Goal: Task Accomplishment & Management: Use online tool/utility

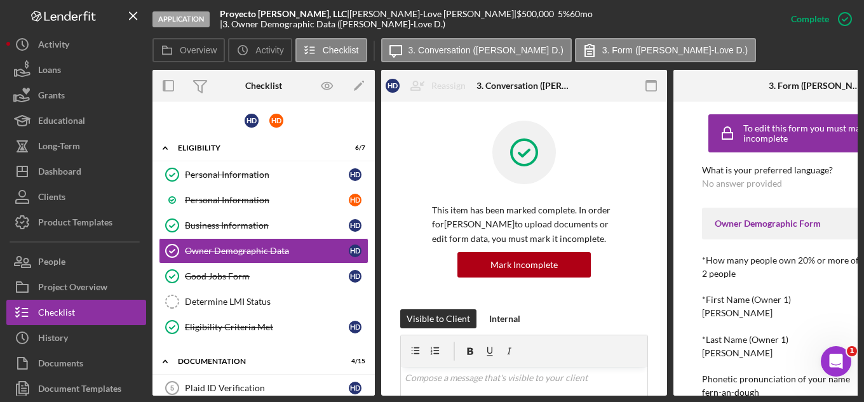
scroll to position [995, 0]
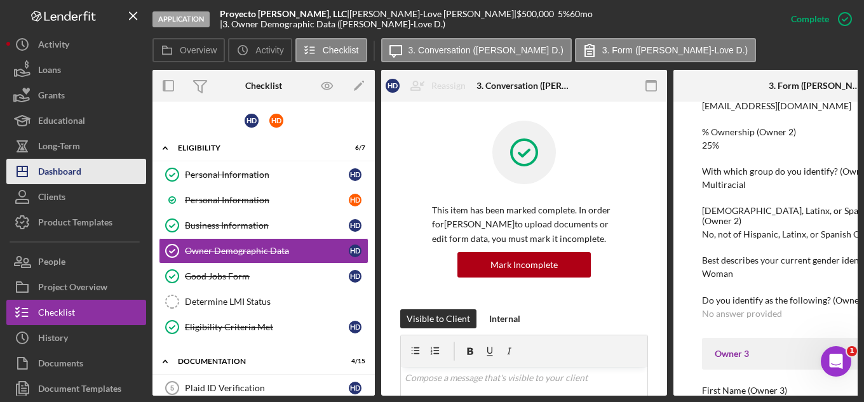
click at [65, 169] on div "Dashboard" at bounding box center [59, 173] width 43 height 29
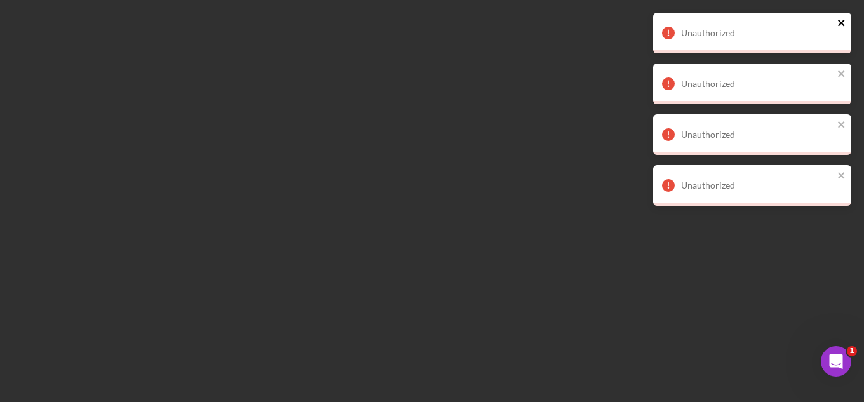
click at [842, 22] on icon "close" at bounding box center [841, 23] width 6 height 6
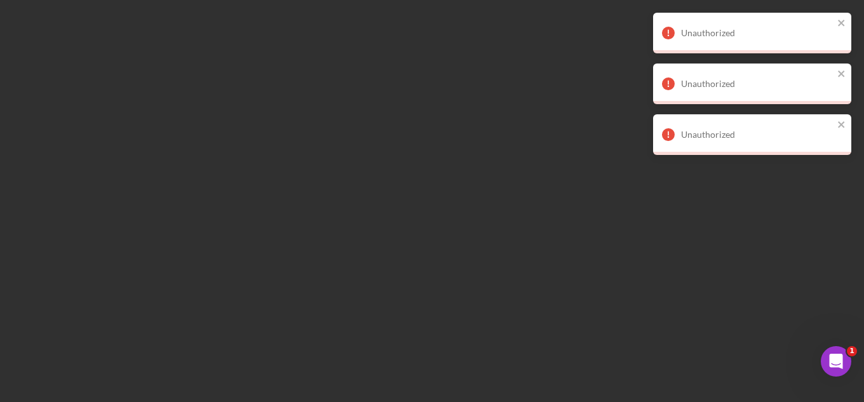
click at [841, 72] on div "Unauthorized Unauthorized Unauthorized Unauthorized" at bounding box center [752, 89] width 203 height 158
click at [843, 22] on icon "close" at bounding box center [841, 23] width 6 height 6
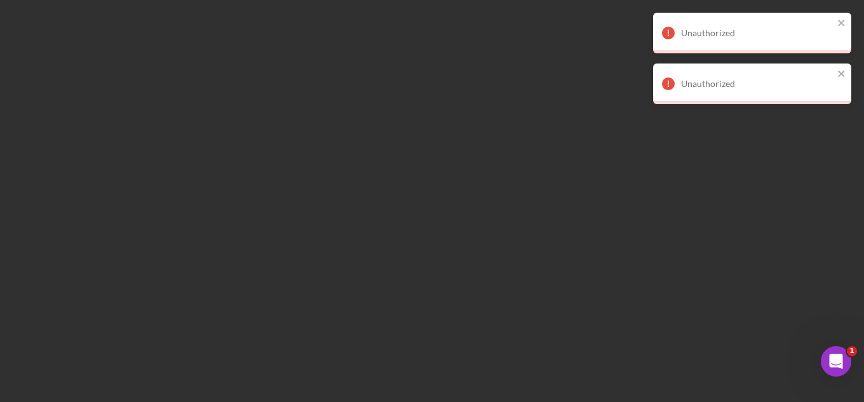
click at [843, 69] on div "Unauthorized Unauthorized Unauthorized" at bounding box center [752, 63] width 203 height 107
click at [840, 70] on icon "close" at bounding box center [842, 74] width 9 height 10
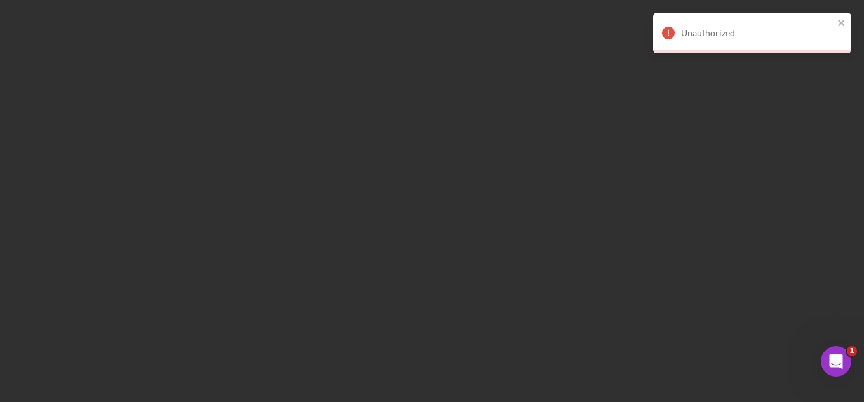
click at [836, 24] on div "Unauthorized" at bounding box center [747, 33] width 179 height 20
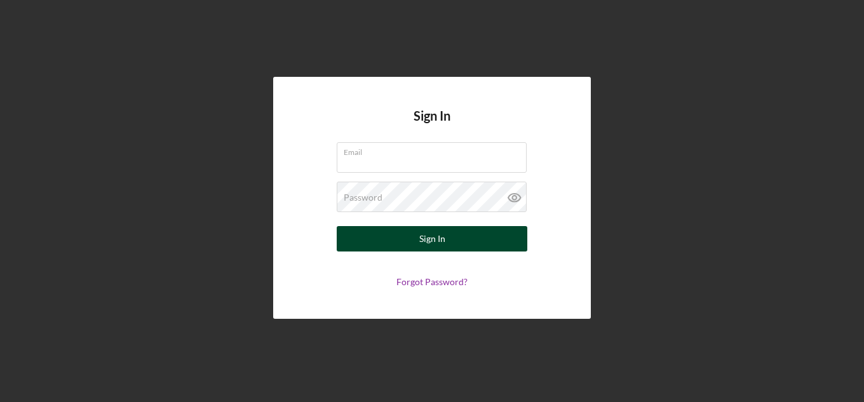
type input "rporter@pcvmail.org"
click at [442, 238] on div "Sign In" at bounding box center [432, 238] width 26 height 25
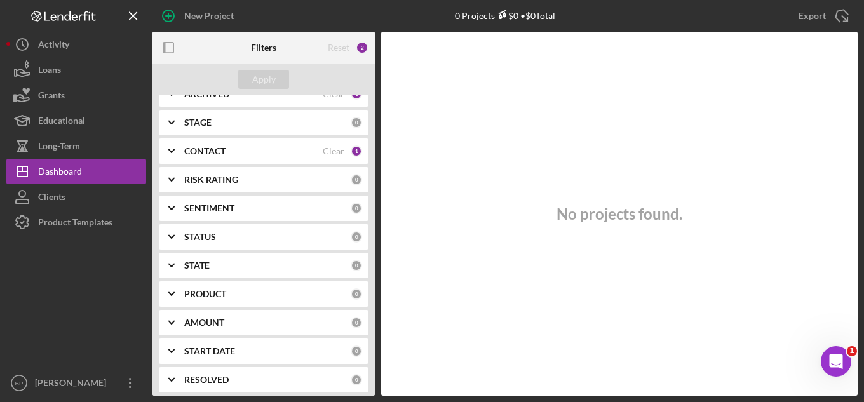
scroll to position [127, 0]
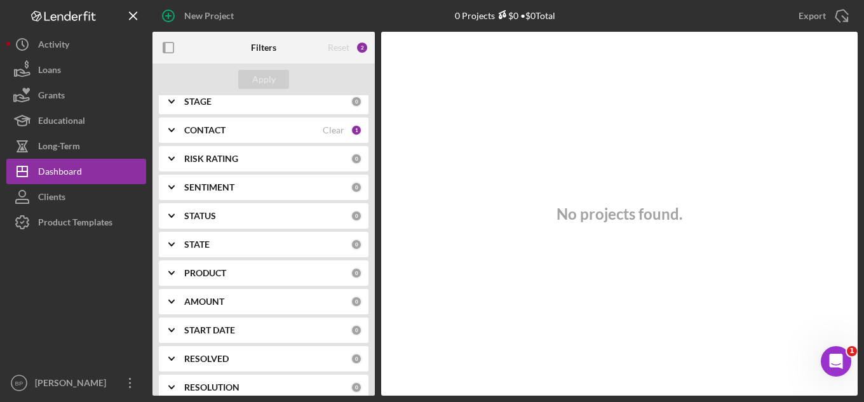
click at [213, 270] on b "PRODUCT" at bounding box center [205, 273] width 42 height 10
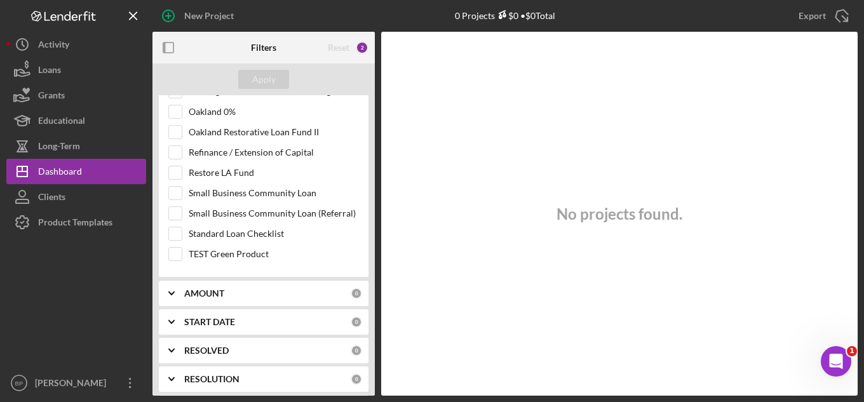
scroll to position [508, 0]
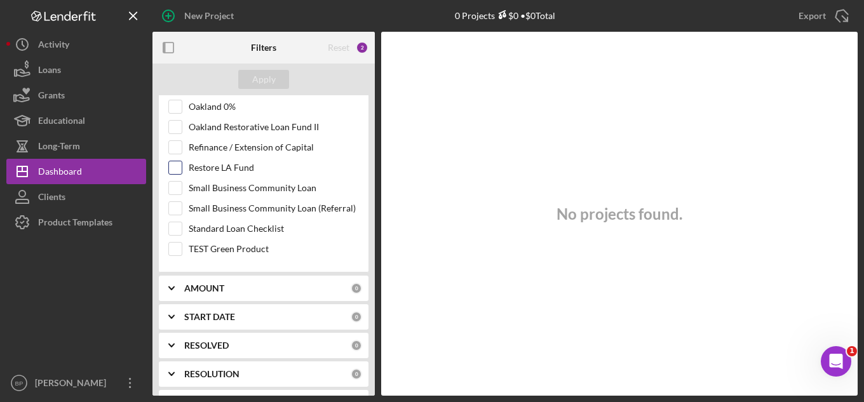
click at [172, 168] on input "Restore LA Fund" at bounding box center [175, 167] width 13 height 13
checkbox input "true"
click at [259, 79] on div "Apply" at bounding box center [264, 79] width 24 height 19
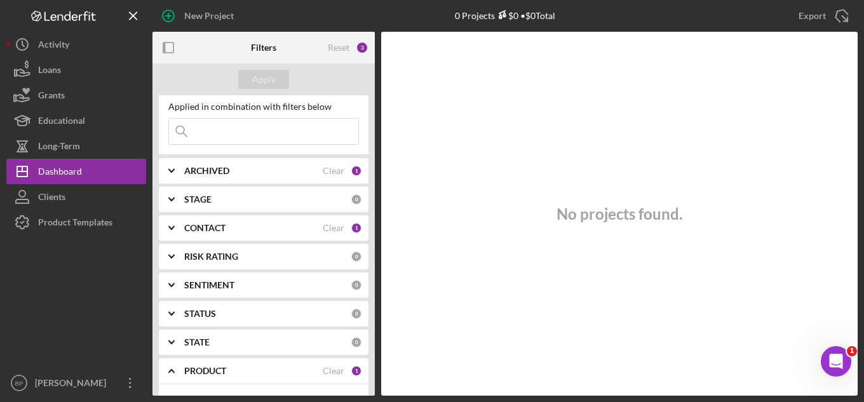
scroll to position [0, 0]
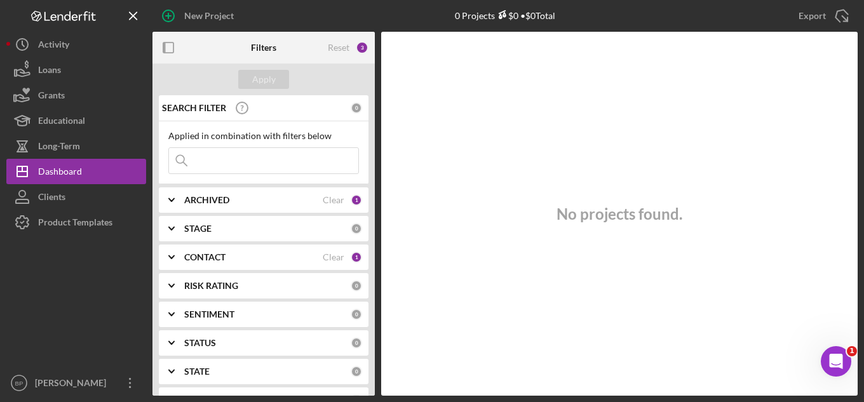
click at [280, 203] on div "ARCHIVED" at bounding box center [253, 200] width 139 height 10
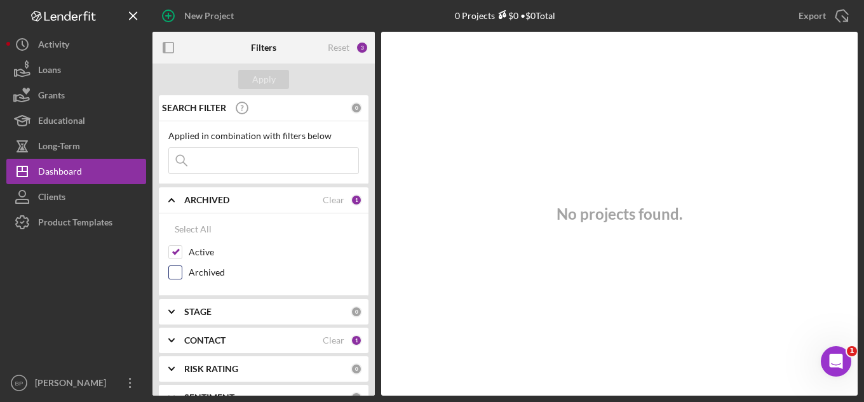
click at [178, 274] on input "Archived" at bounding box center [175, 272] width 13 height 13
checkbox input "true"
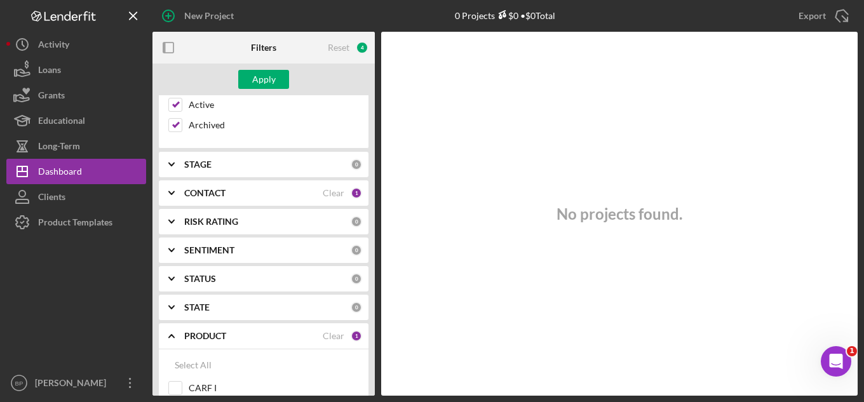
scroll to position [191, 0]
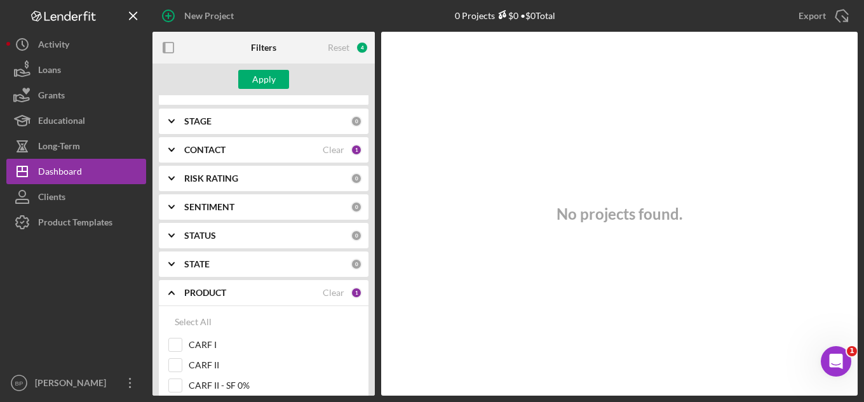
click at [169, 124] on icon "Icon/Expander" at bounding box center [172, 121] width 32 height 32
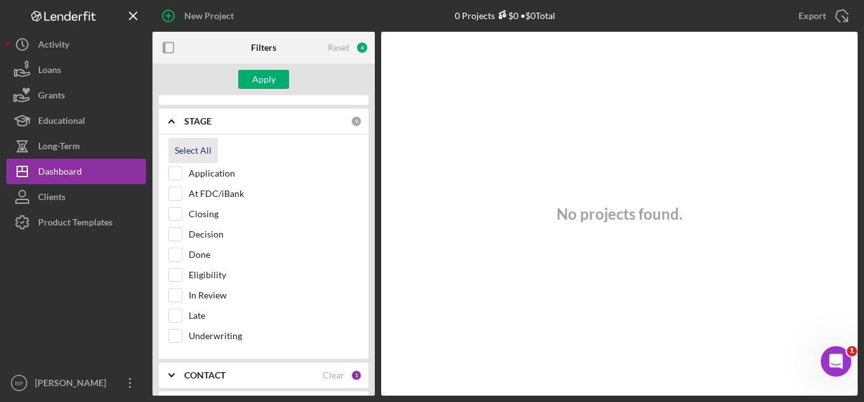
click at [189, 151] on div "Select All" at bounding box center [193, 150] width 37 height 25
checkbox input "true"
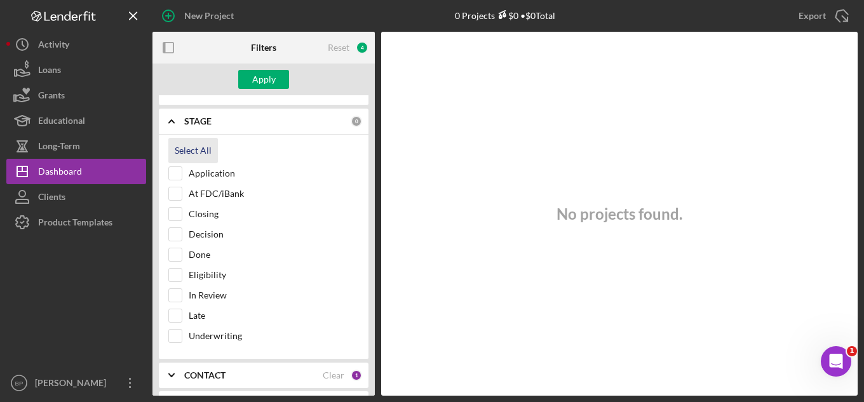
checkbox input "true"
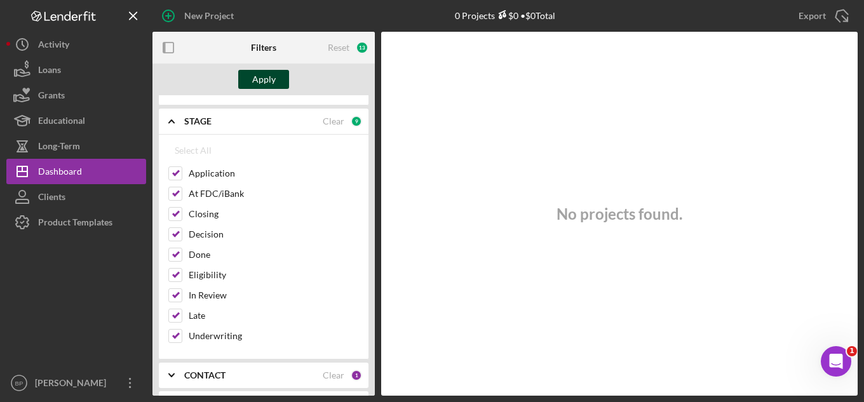
click at [260, 81] on div "Apply" at bounding box center [264, 79] width 24 height 19
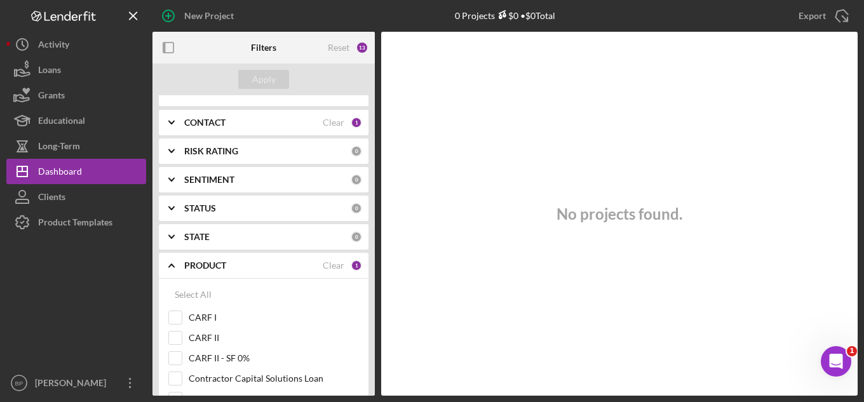
scroll to position [445, 0]
click at [254, 121] on div "CONTACT" at bounding box center [253, 121] width 139 height 10
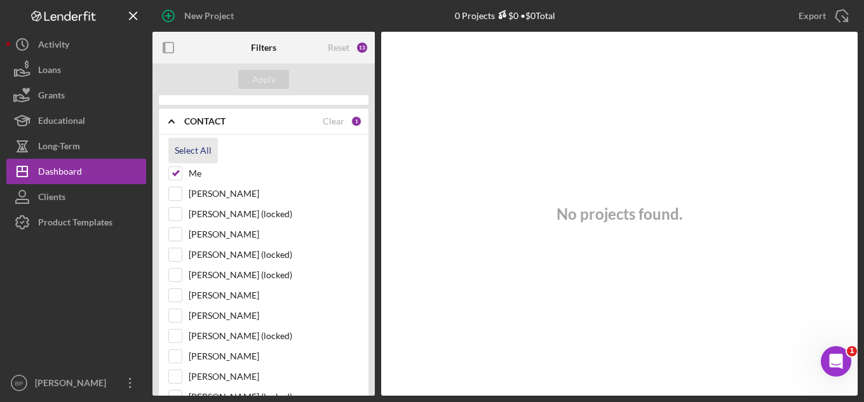
click at [187, 150] on div "Select All" at bounding box center [193, 150] width 37 height 25
checkbox input "true"
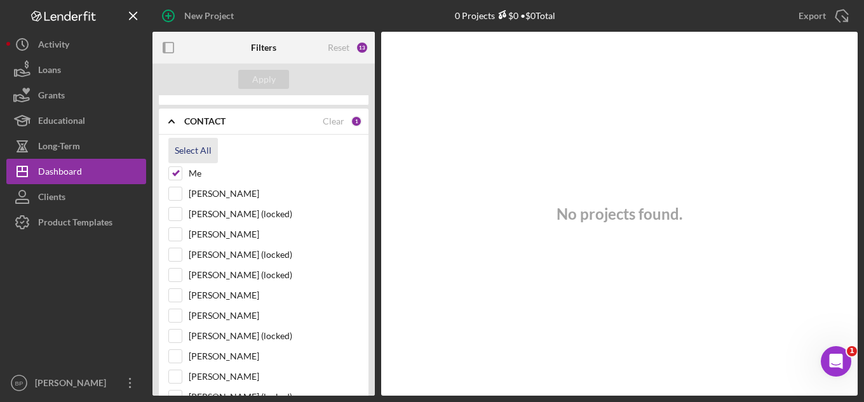
checkbox input "true"
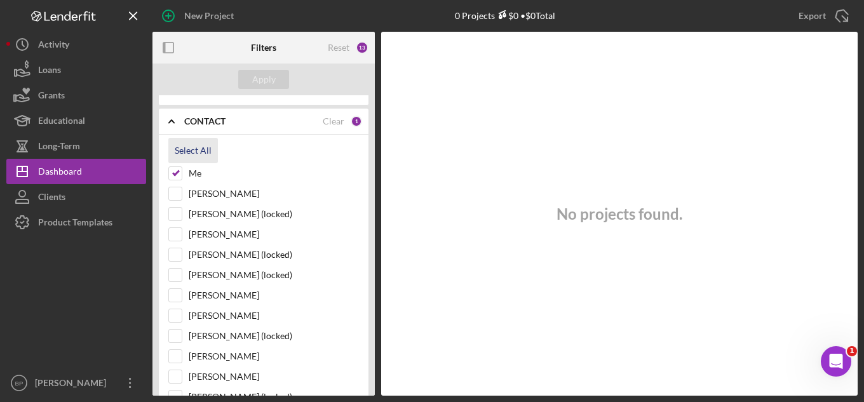
checkbox input "true"
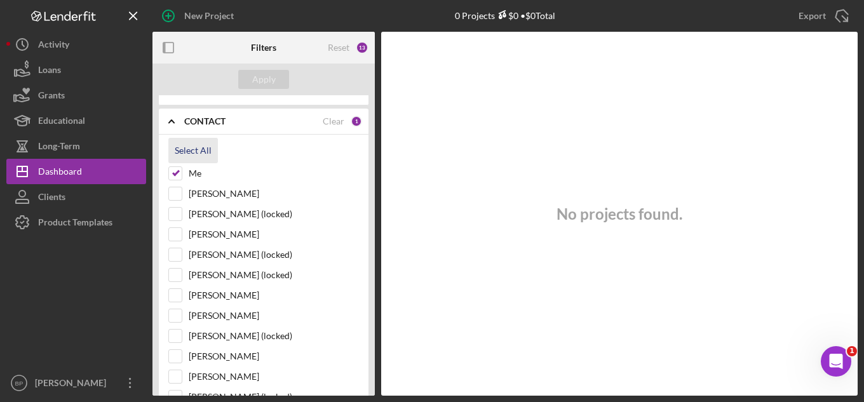
checkbox input "true"
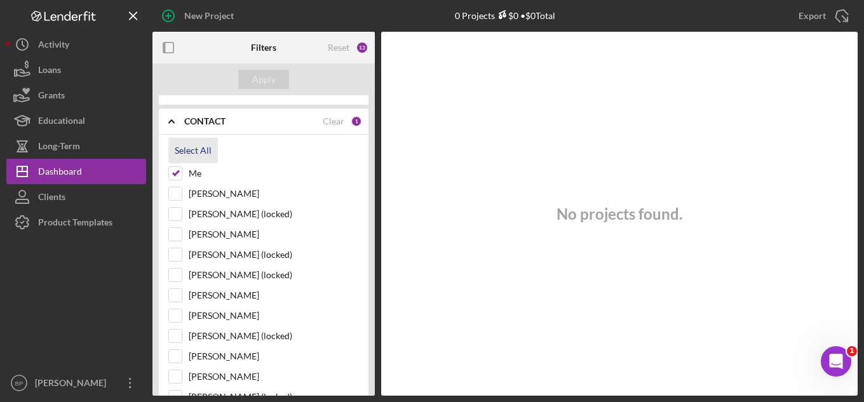
checkbox input "true"
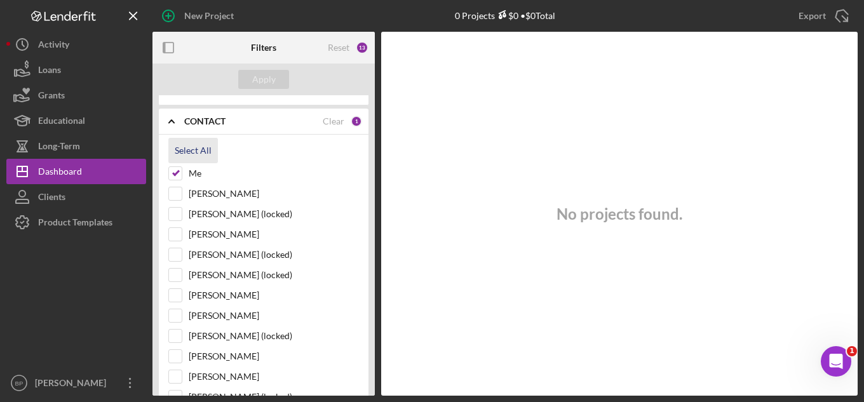
checkbox input "true"
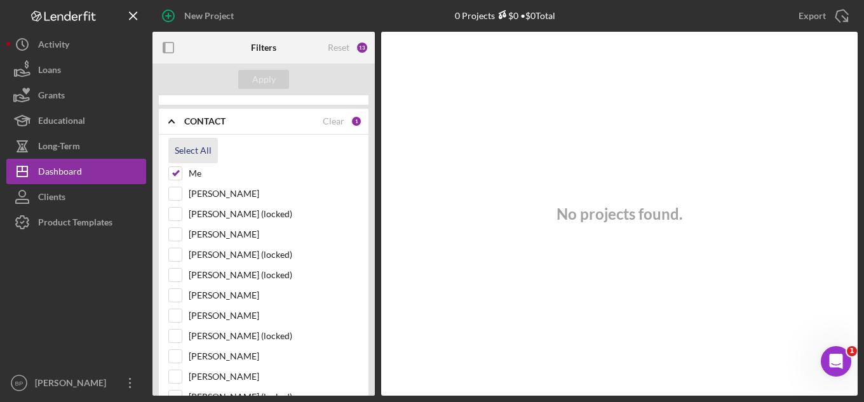
checkbox input "true"
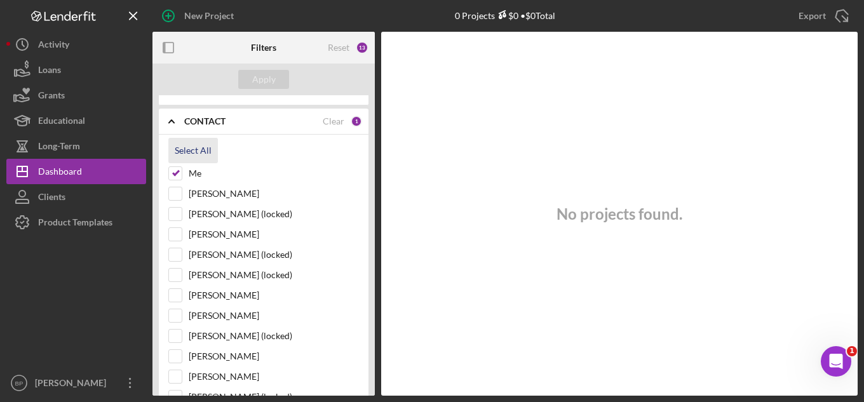
checkbox input "true"
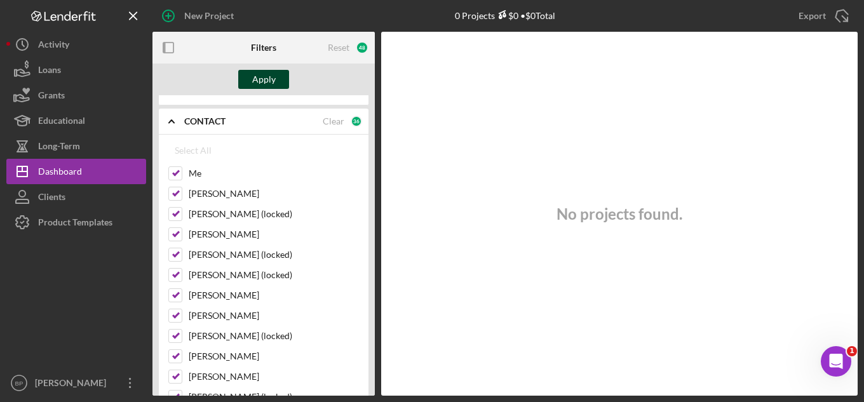
click at [252, 71] on button "Apply" at bounding box center [263, 79] width 51 height 19
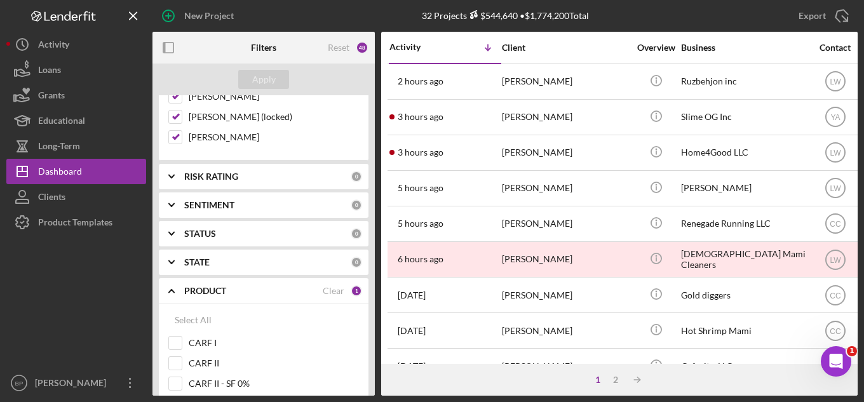
scroll to position [1207, 0]
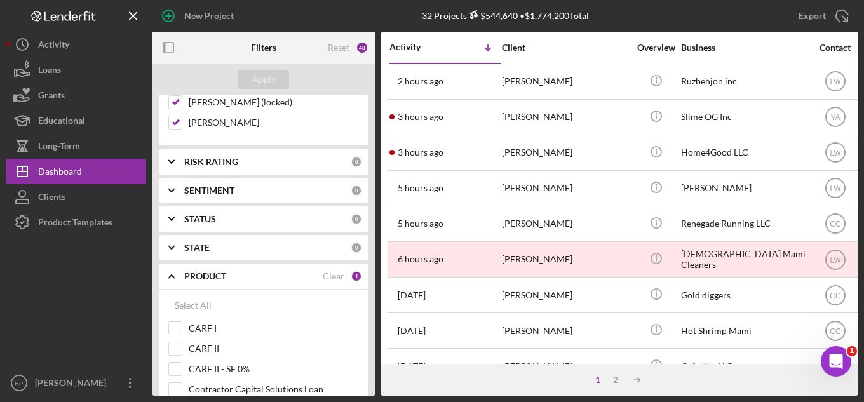
click at [237, 217] on div "STATUS" at bounding box center [267, 219] width 167 height 10
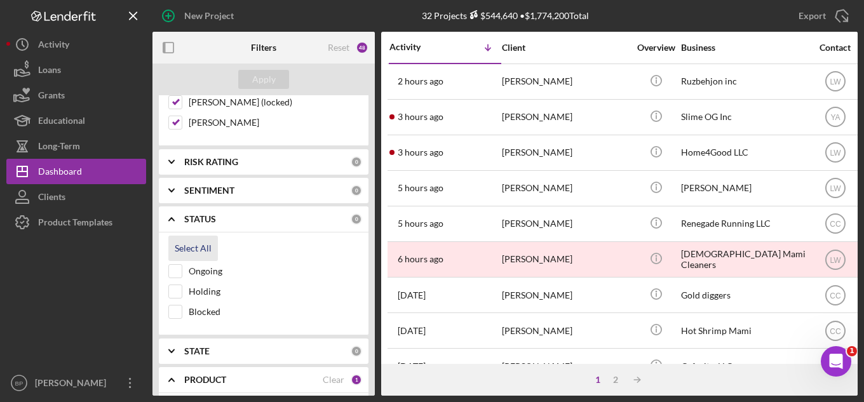
click at [193, 249] on div "Select All" at bounding box center [193, 248] width 37 height 25
checkbox input "true"
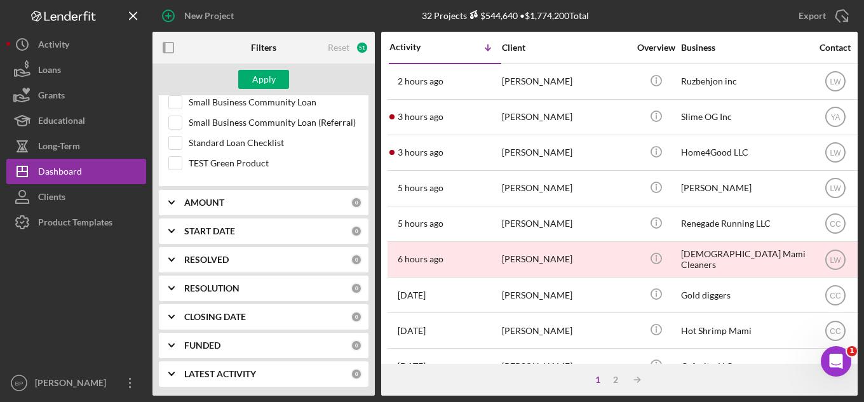
scroll to position [1782, 0]
click at [255, 76] on div "Apply" at bounding box center [264, 79] width 24 height 19
